Goal: Information Seeking & Learning: Learn about a topic

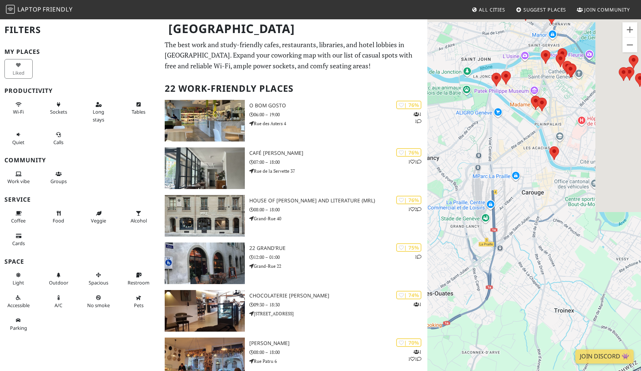
drag, startPoint x: 598, startPoint y: 92, endPoint x: 521, endPoint y: 210, distance: 140.7
click at [521, 210] on div at bounding box center [534, 204] width 214 height 371
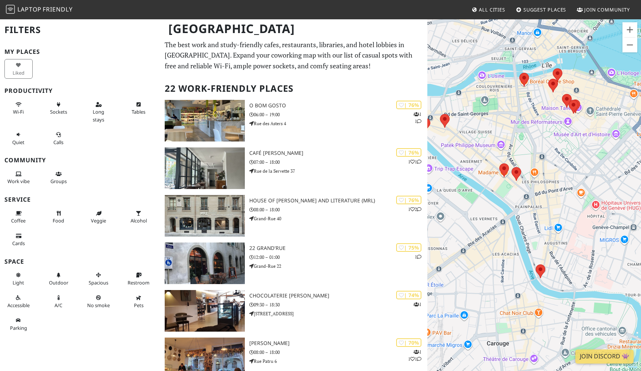
drag, startPoint x: 527, startPoint y: 72, endPoint x: 497, endPoint y: 212, distance: 142.9
click at [497, 212] on div "To navigate, press the arrow keys." at bounding box center [534, 204] width 214 height 371
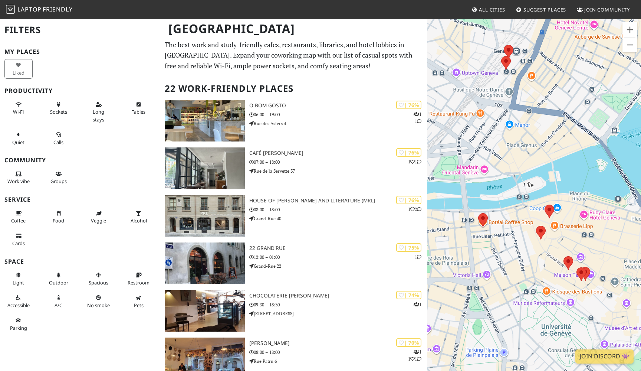
drag, startPoint x: 501, startPoint y: 78, endPoint x: 501, endPoint y: 111, distance: 32.3
click at [501, 111] on div "To navigate, press the arrow keys." at bounding box center [534, 204] width 214 height 371
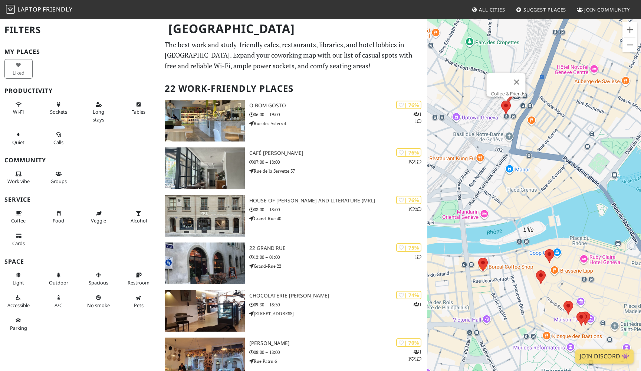
click at [501, 101] on area at bounding box center [501, 101] width 0 height 0
click at [503, 91] on link "Coffee & Friends" at bounding box center [508, 94] width 34 height 6
click at [509, 99] on div at bounding box center [505, 98] width 9 height 4
click at [521, 77] on button "Close" at bounding box center [517, 82] width 18 height 18
click at [504, 89] on area at bounding box center [504, 89] width 0 height 0
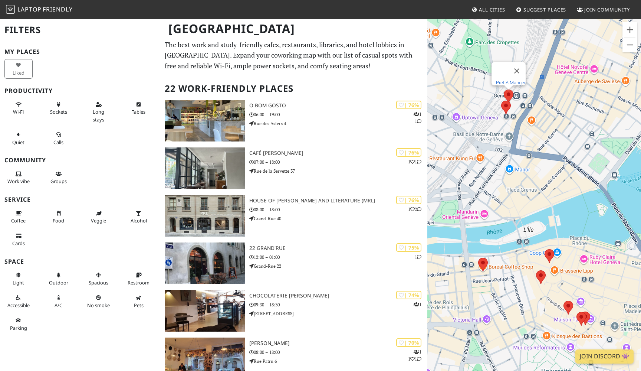
click at [506, 80] on link "Pret A Manger" at bounding box center [511, 83] width 30 height 6
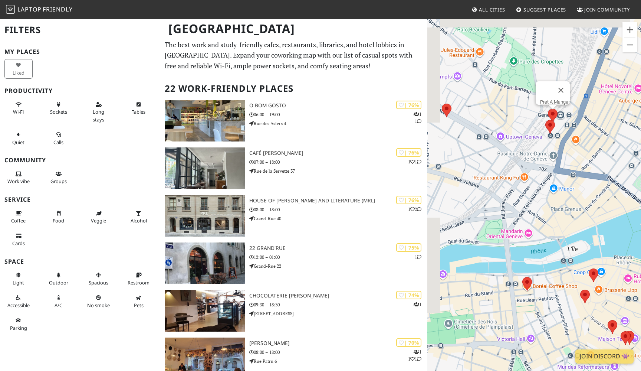
drag, startPoint x: 573, startPoint y: 126, endPoint x: 618, endPoint y: 145, distance: 48.8
click at [618, 145] on div "Pret A Manger" at bounding box center [534, 204] width 214 height 371
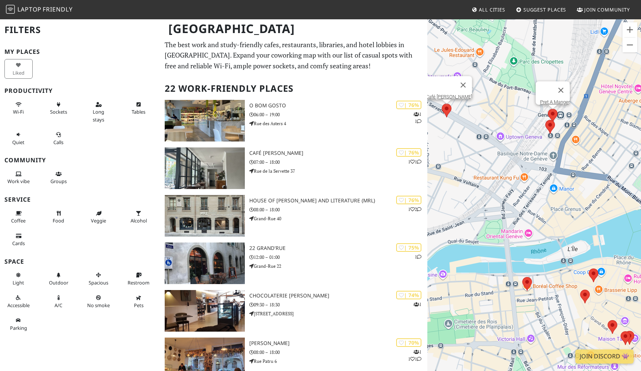
click at [448, 111] on div "Pret A Manger Café Bourdon" at bounding box center [534, 204] width 214 height 371
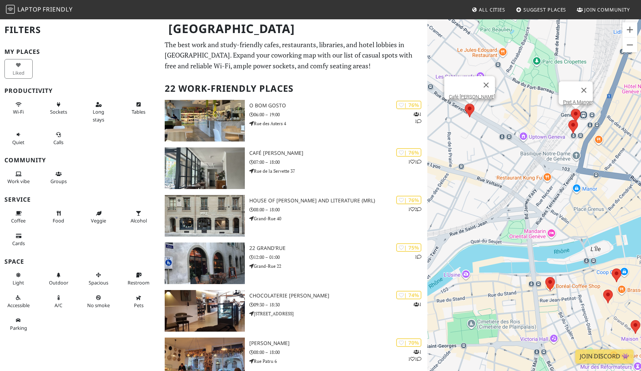
click at [465, 103] on area at bounding box center [465, 103] width 0 height 0
click at [469, 95] on link "Café Bourdon" at bounding box center [472, 97] width 46 height 6
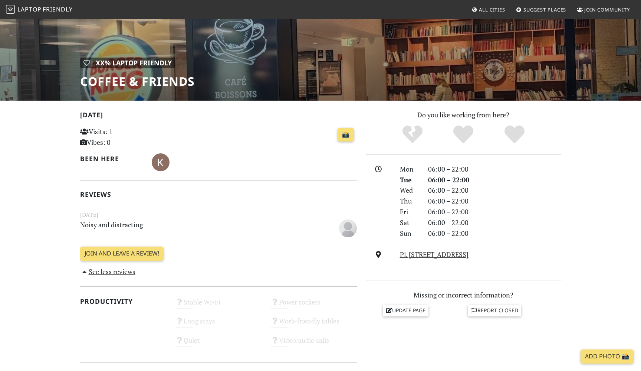
scroll to position [80, 0]
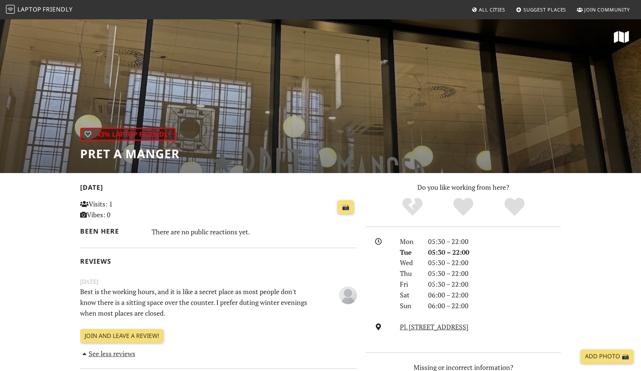
click at [343, 74] on div "| 43% Laptop Friendly Pret A Manger" at bounding box center [320, 96] width 641 height 154
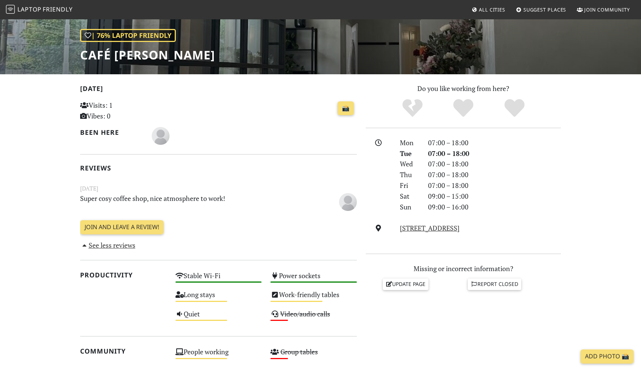
scroll to position [99, 0]
click at [289, 320] on div "Video/audio calls Low" at bounding box center [313, 316] width 95 height 19
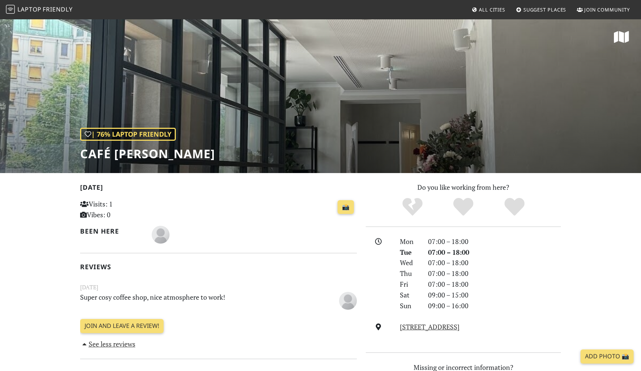
scroll to position [0, 0]
click at [252, 139] on div "| 76% Laptop Friendly Café Bourdon" at bounding box center [320, 96] width 641 height 154
click at [154, 154] on h1 "Café Bourdon" at bounding box center [147, 153] width 135 height 14
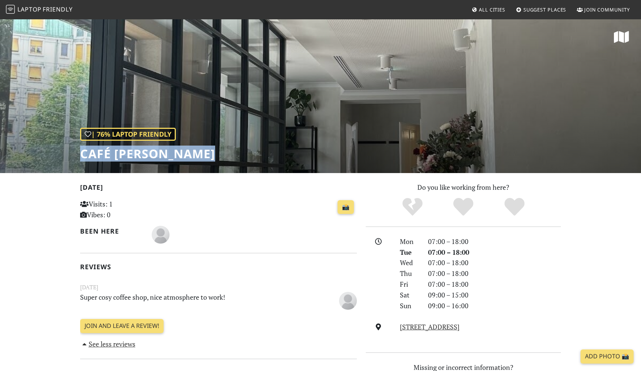
copy div "Café Bourdon"
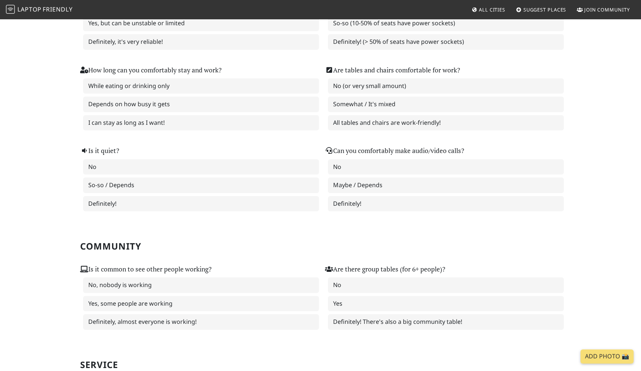
scroll to position [25, 0]
